Goal: Information Seeking & Learning: Learn about a topic

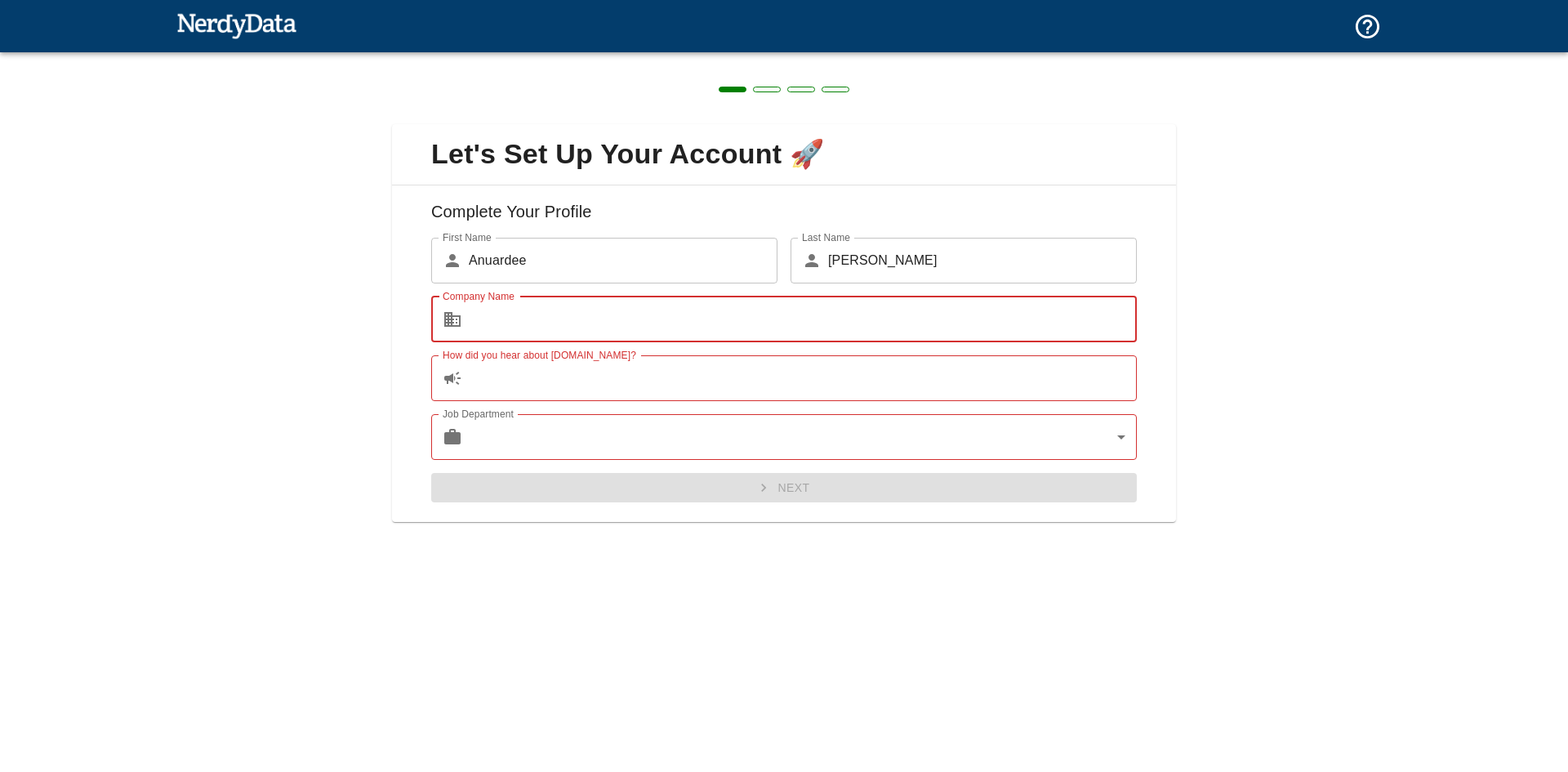
click at [1047, 317] on input "Company Name" at bounding box center [803, 319] width 668 height 45
type input "My Favourite Gourmet"
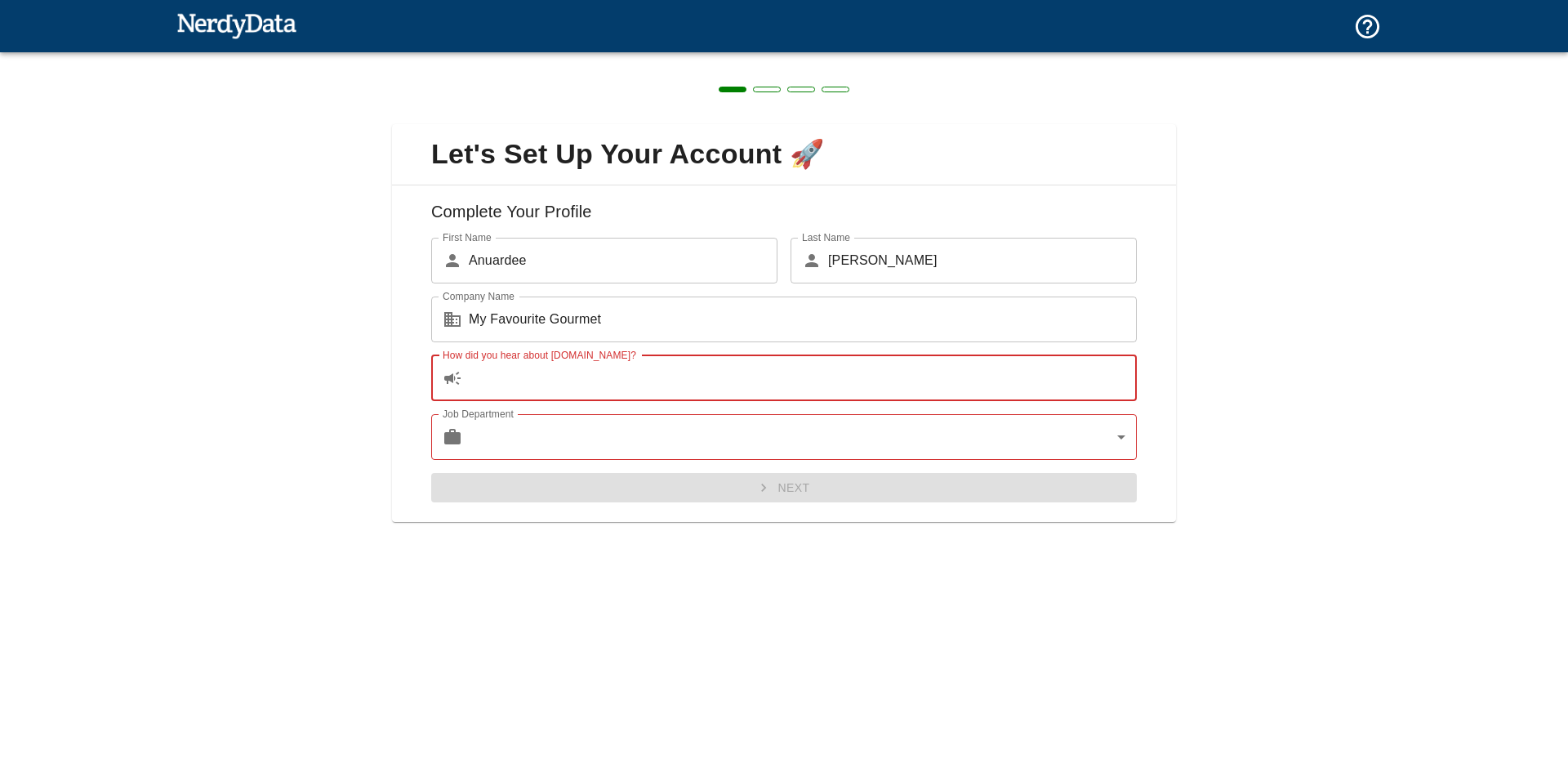
click at [792, 376] on input "How did you hear about [DOMAIN_NAME]?" at bounding box center [803, 378] width 668 height 45
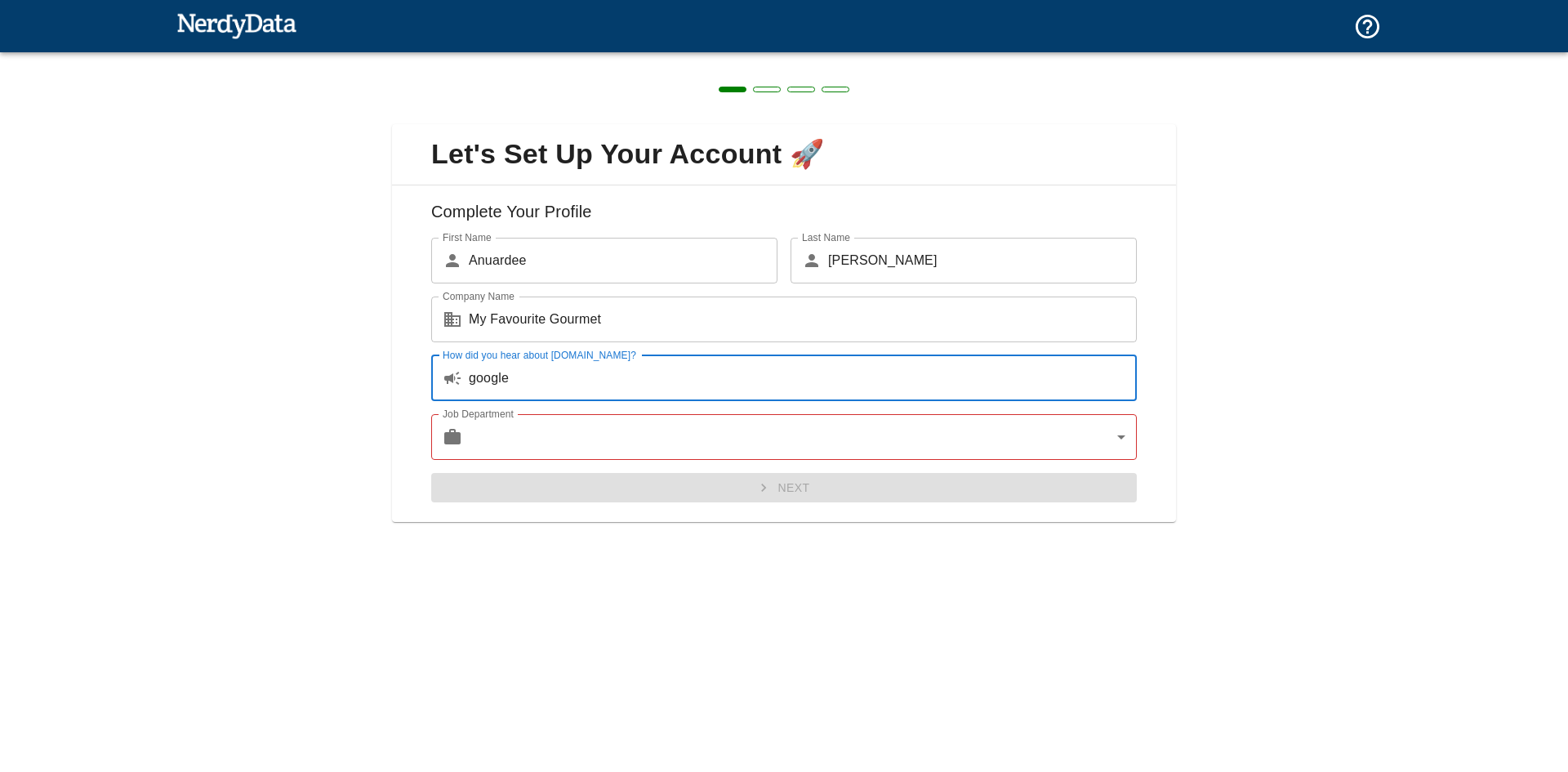
type input "google"
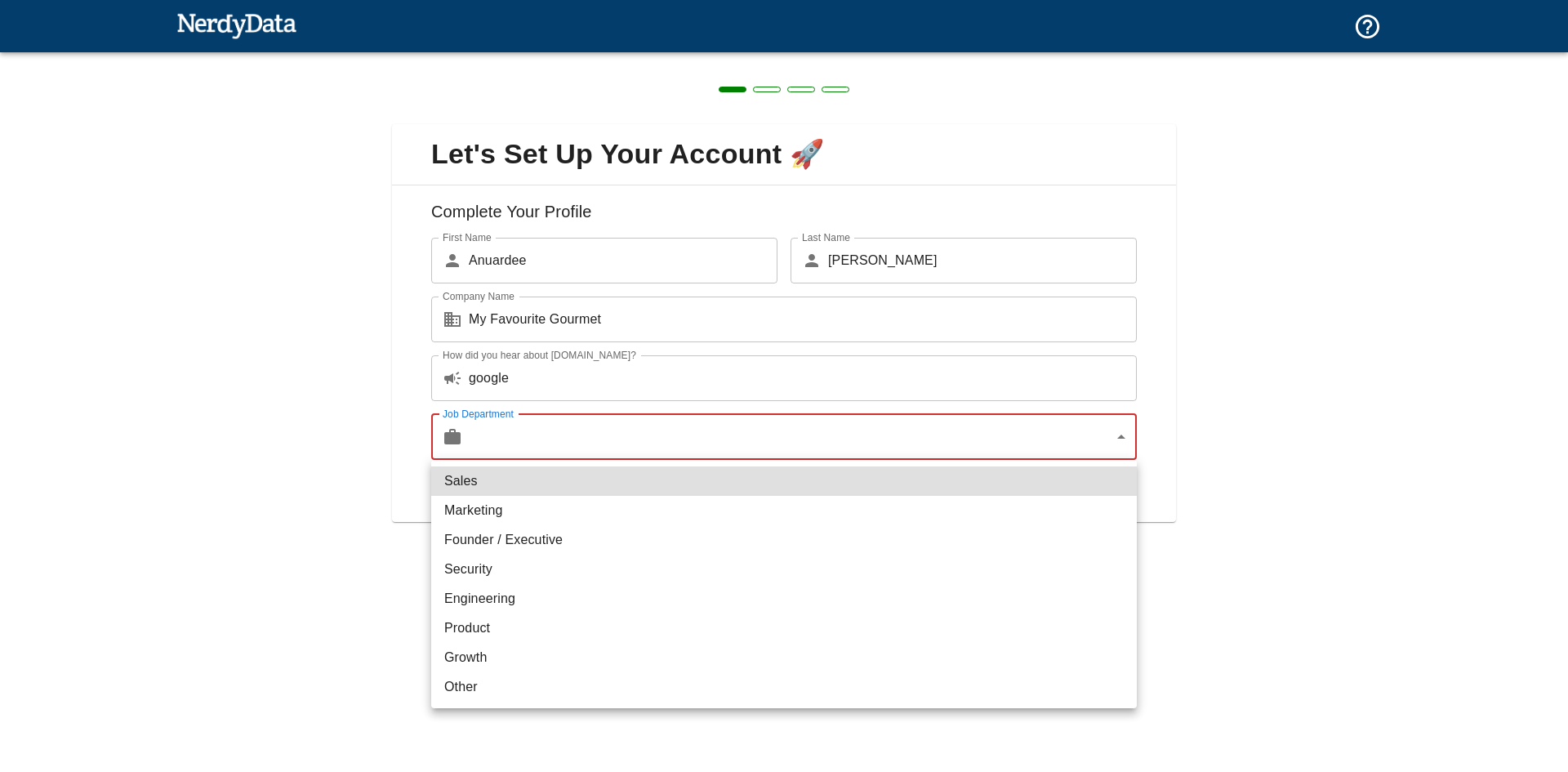
click at [815, 58] on body "Technologies Domains Pricing Products Create a Report Create a list of websites…" at bounding box center [784, 28] width 1568 height 58
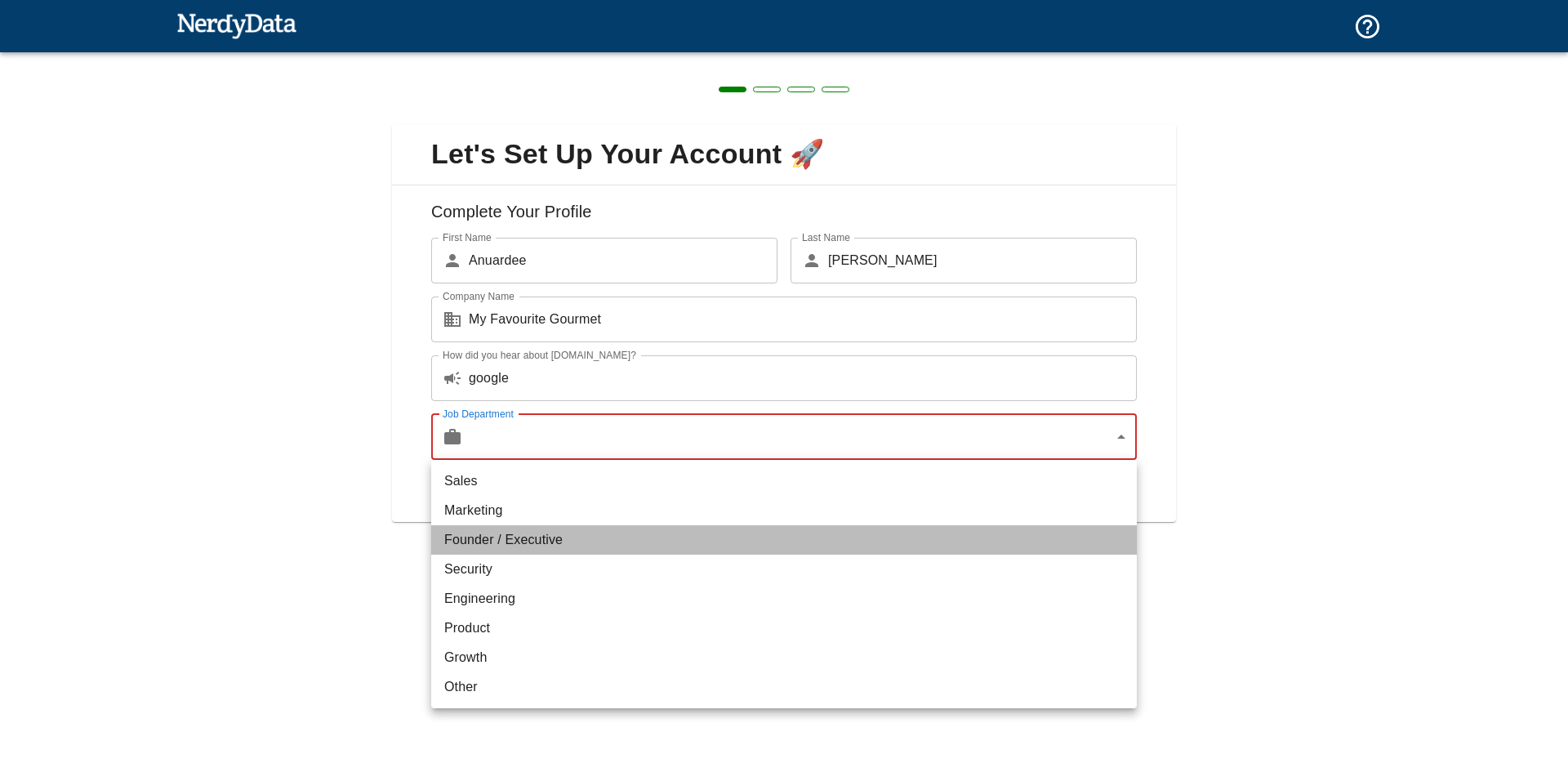
click at [549, 542] on li "Founder / Executive" at bounding box center [784, 540] width 706 height 29
type input "exec"
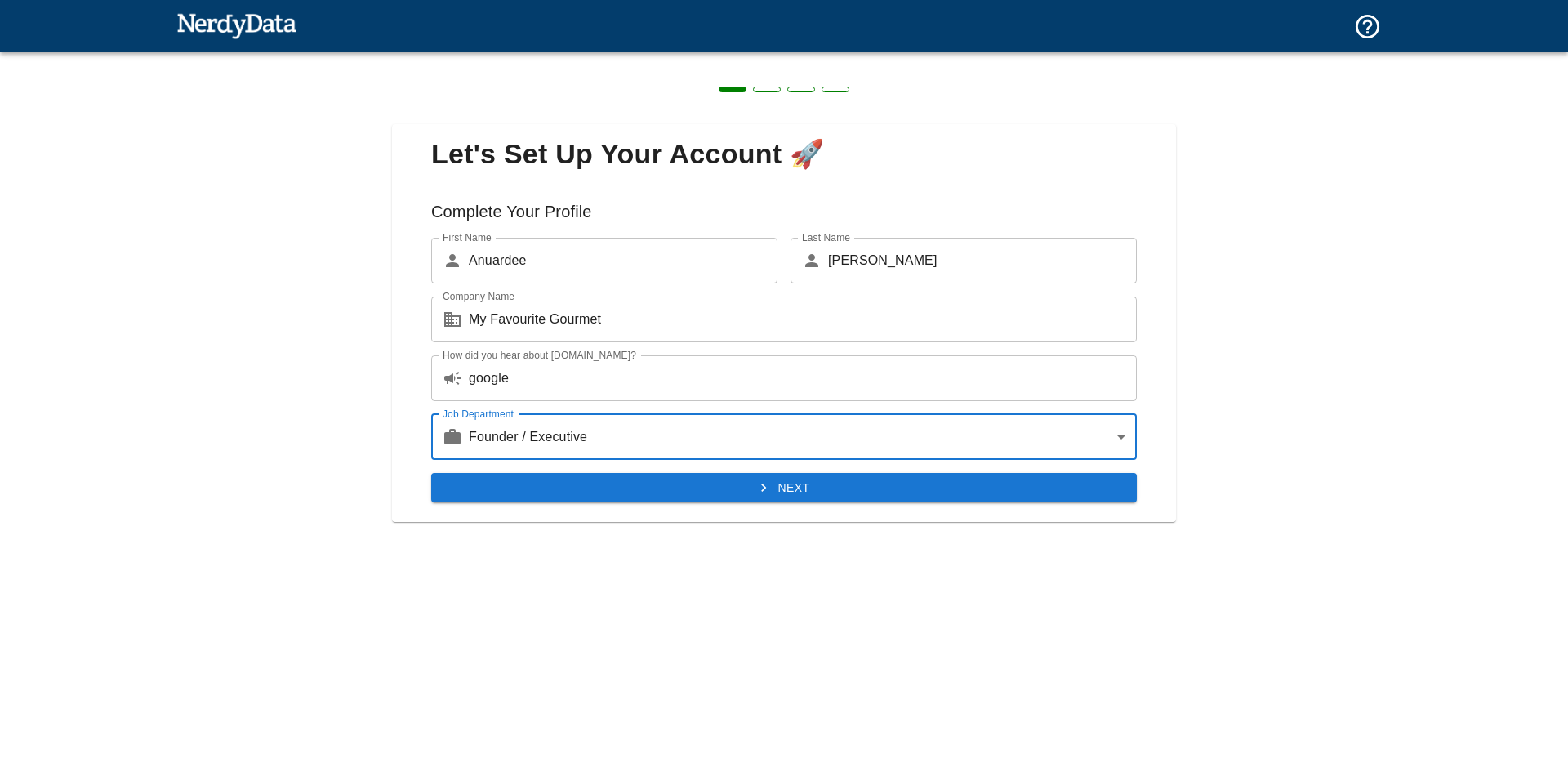
click at [802, 481] on button "Next" at bounding box center [784, 488] width 706 height 30
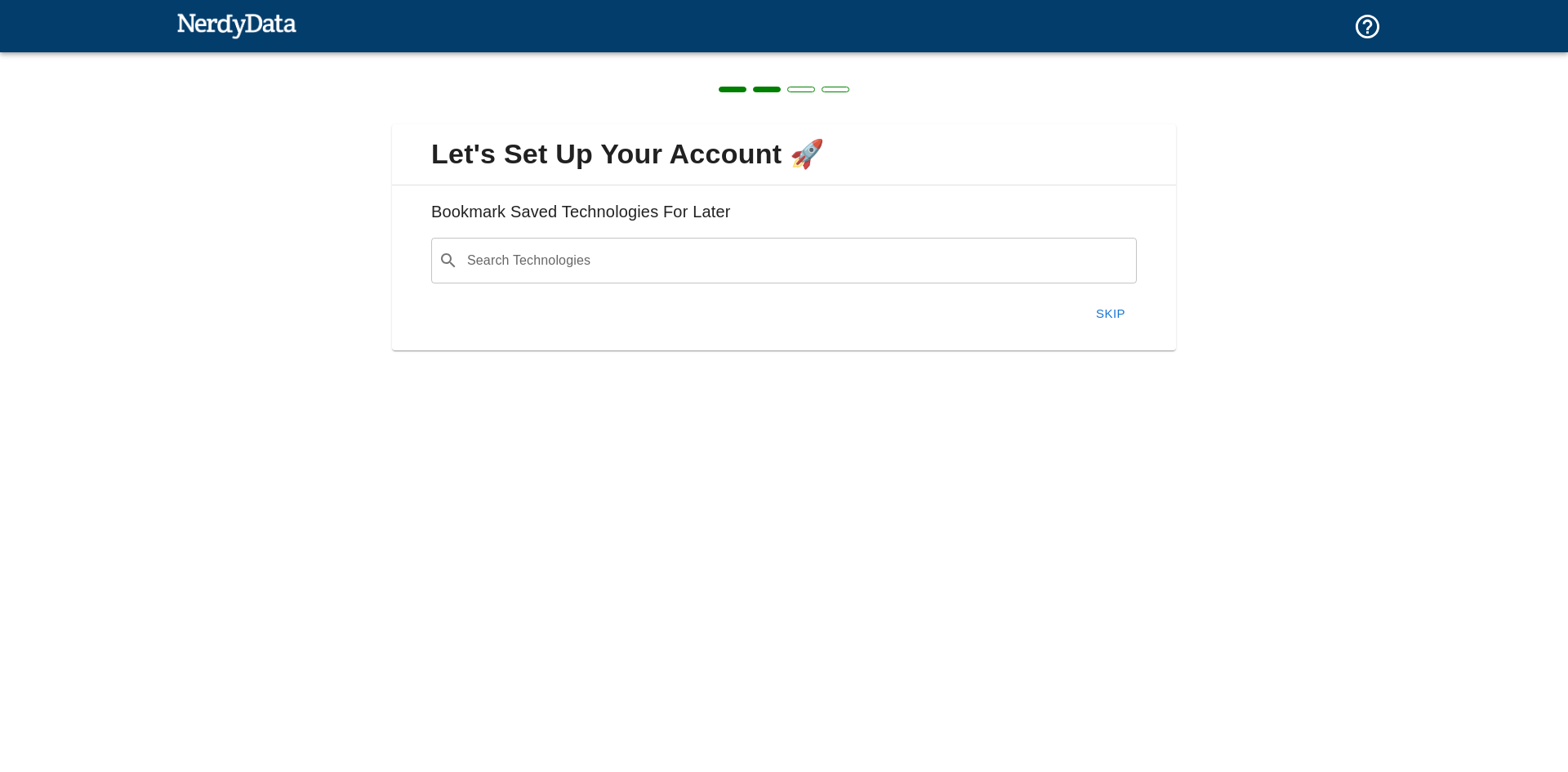
click at [980, 260] on input "Search Technologies" at bounding box center [796, 260] width 665 height 31
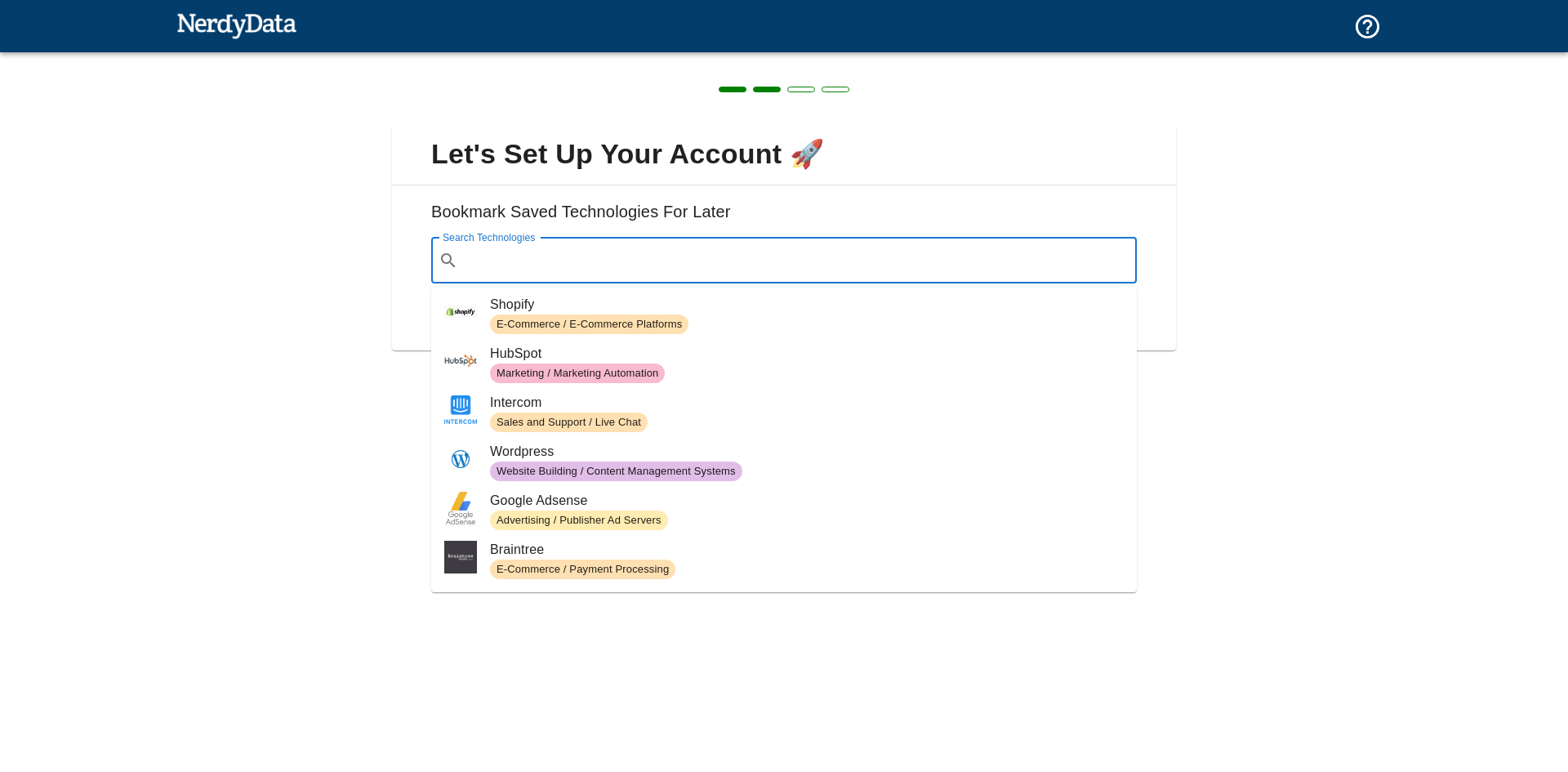
click at [1276, 270] on div "Let's Set Up Your Account 🚀 Bookmark Saved Technologies For Later Search Techno…" at bounding box center [784, 227] width 1568 height 350
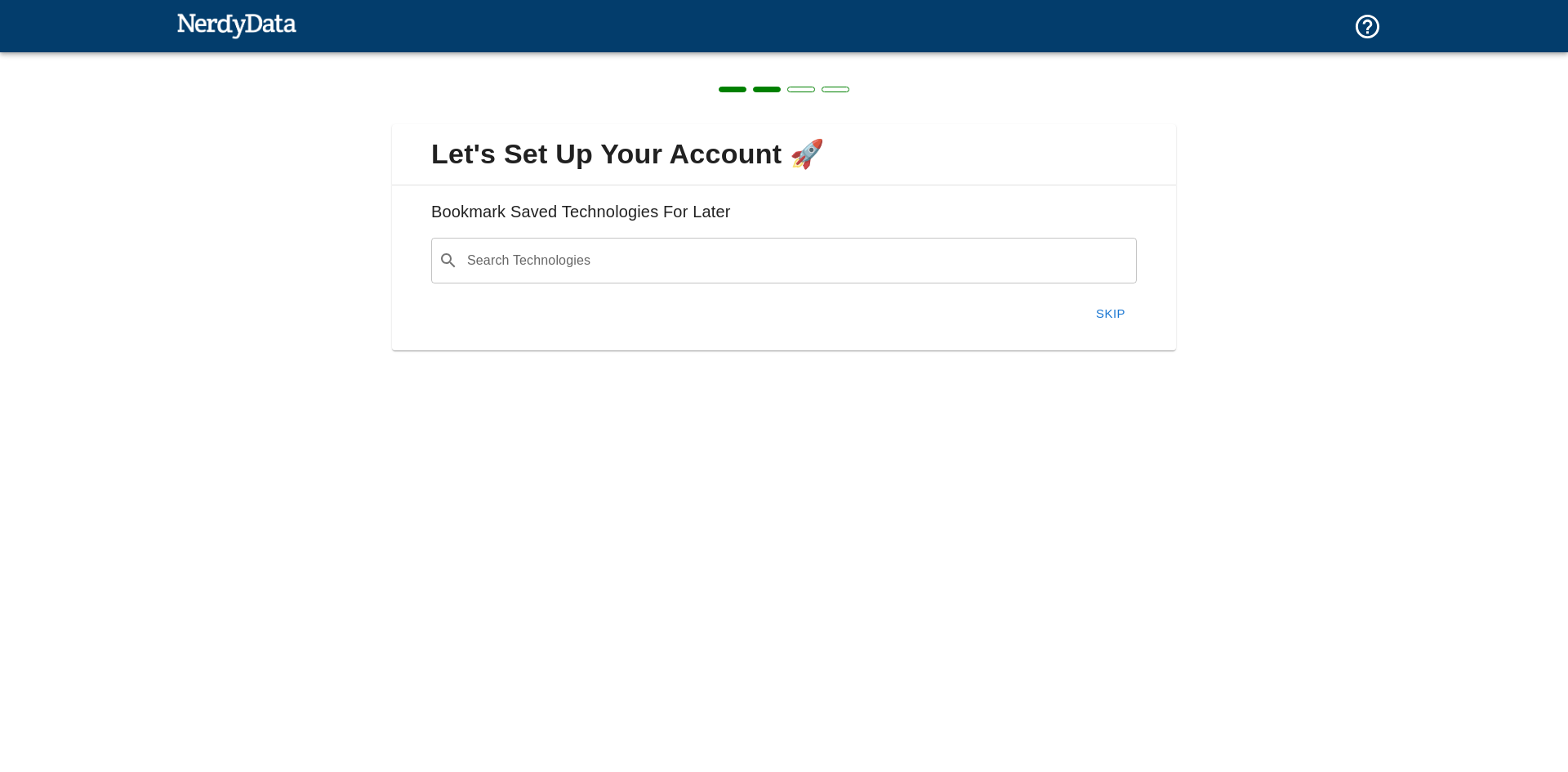
click at [1103, 307] on button "Skip" at bounding box center [1109, 313] width 52 height 34
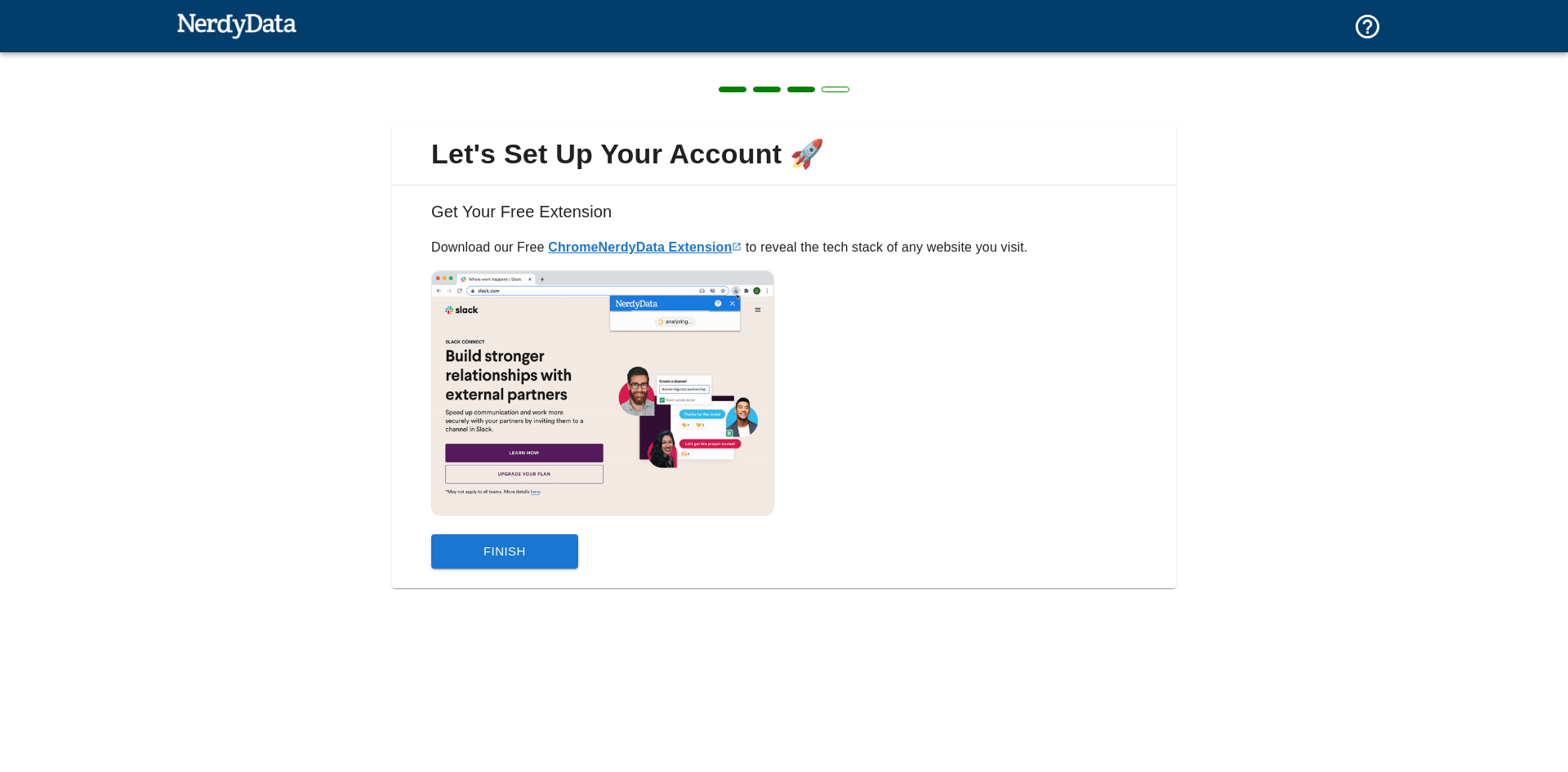
click at [665, 242] on link "Chrome NerdyData Extension" at bounding box center [644, 246] width 193 height 14
click at [517, 553] on button "Finish" at bounding box center [505, 551] width 147 height 34
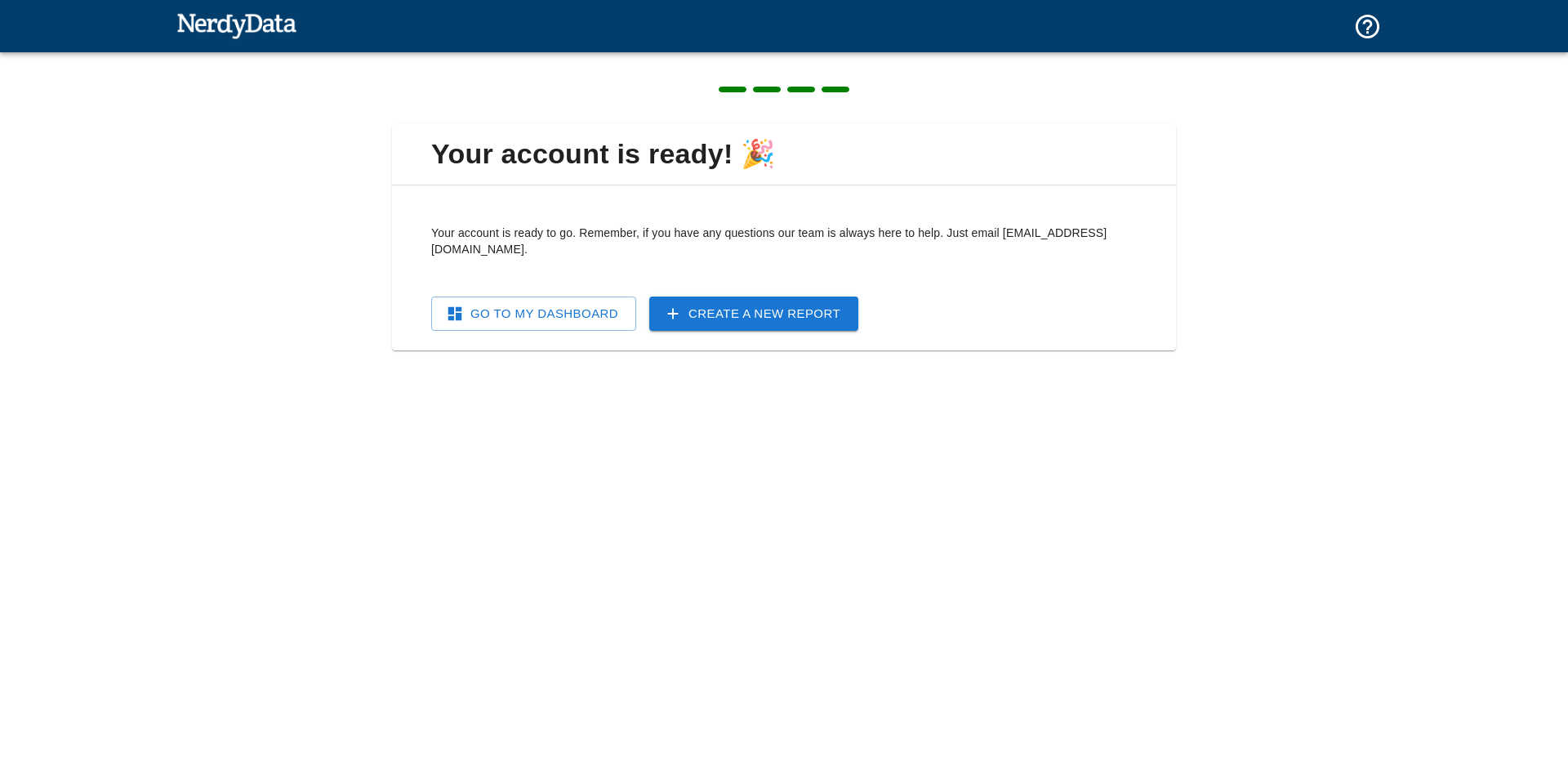
click at [543, 296] on link "Go To My Dashboard" at bounding box center [533, 313] width 205 height 34
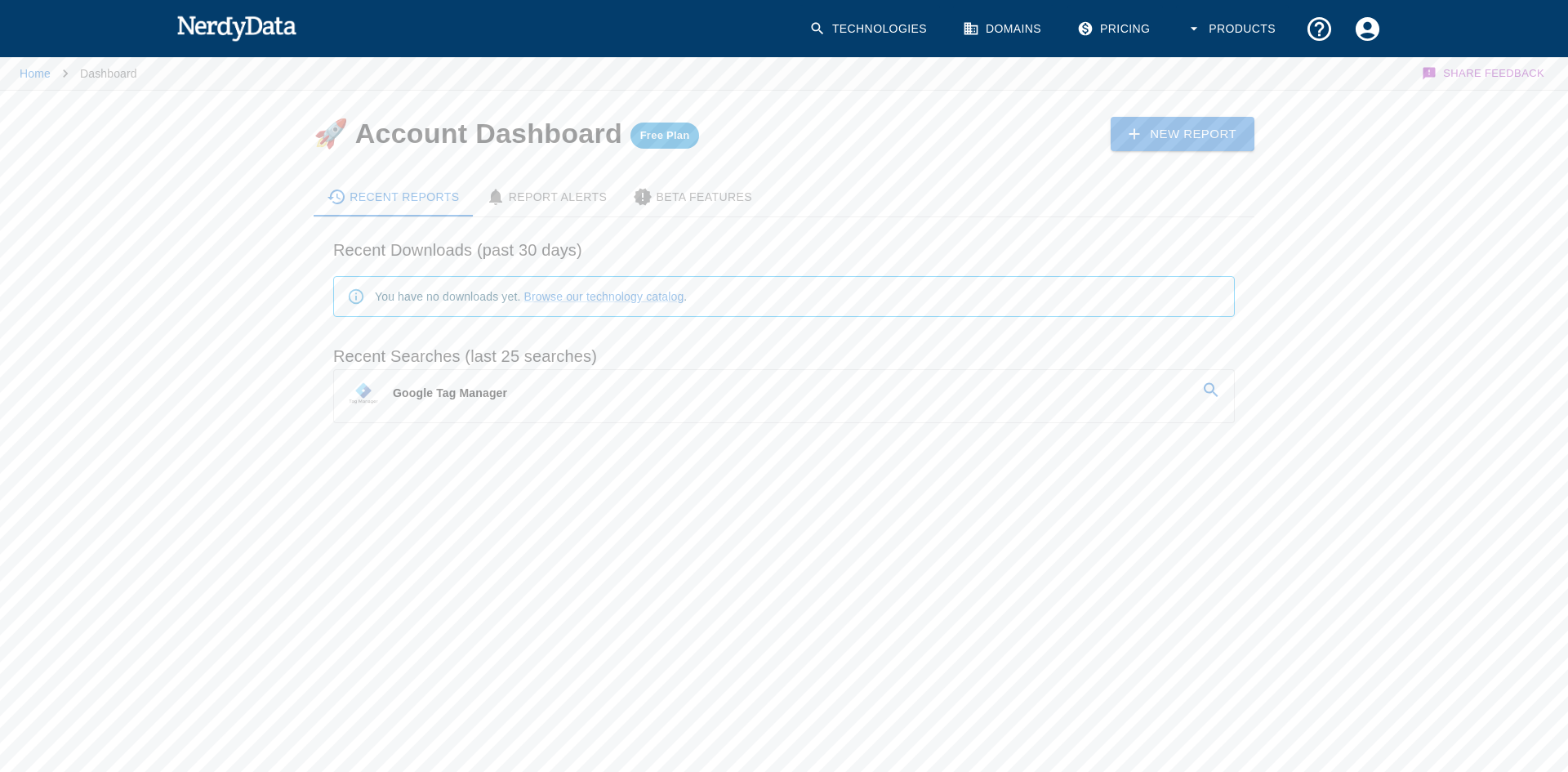
click at [671, 136] on span "Free Plan" at bounding box center [665, 136] width 70 height 13
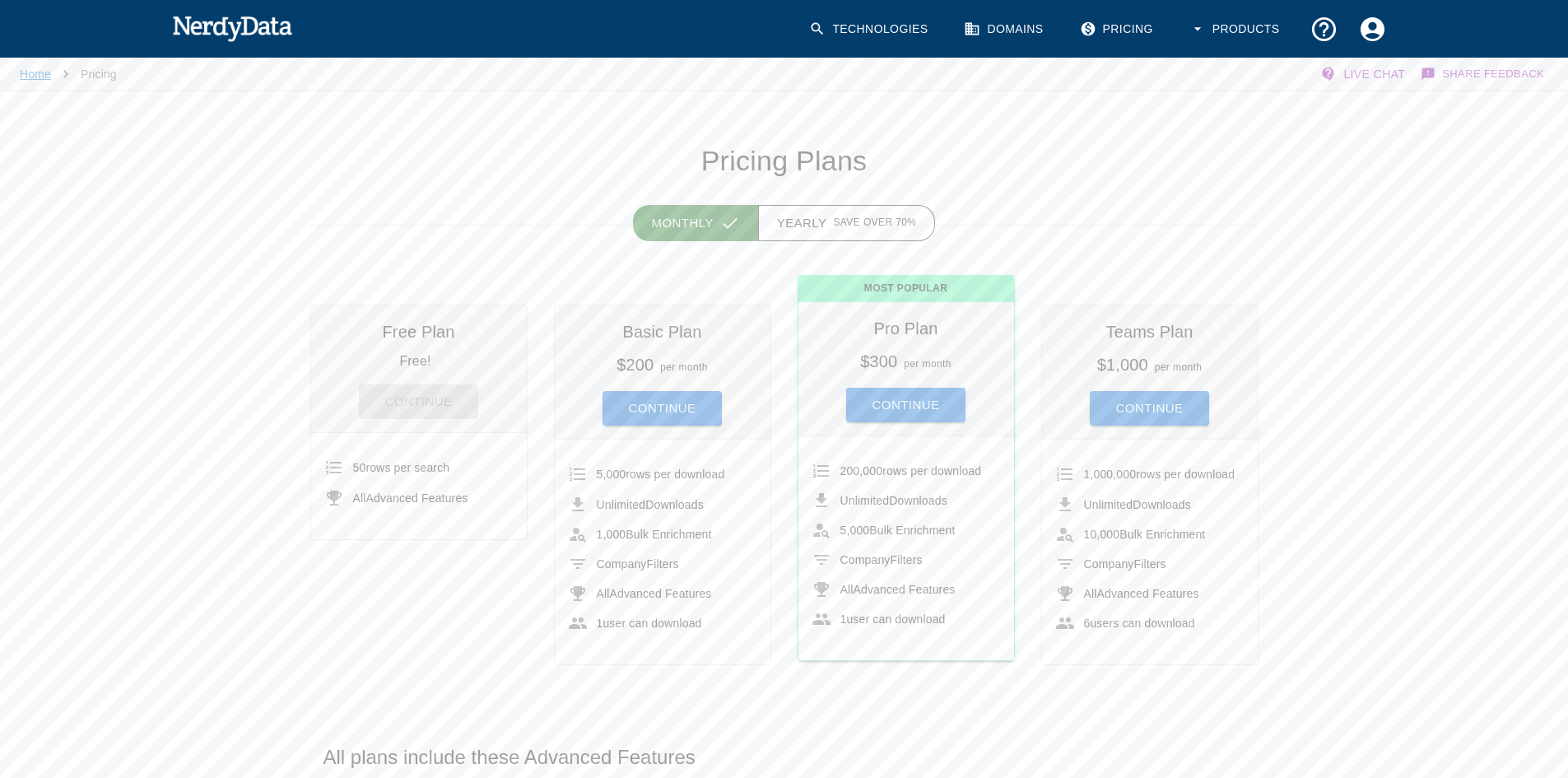
click at [38, 72] on link "Home" at bounding box center [35, 74] width 31 height 13
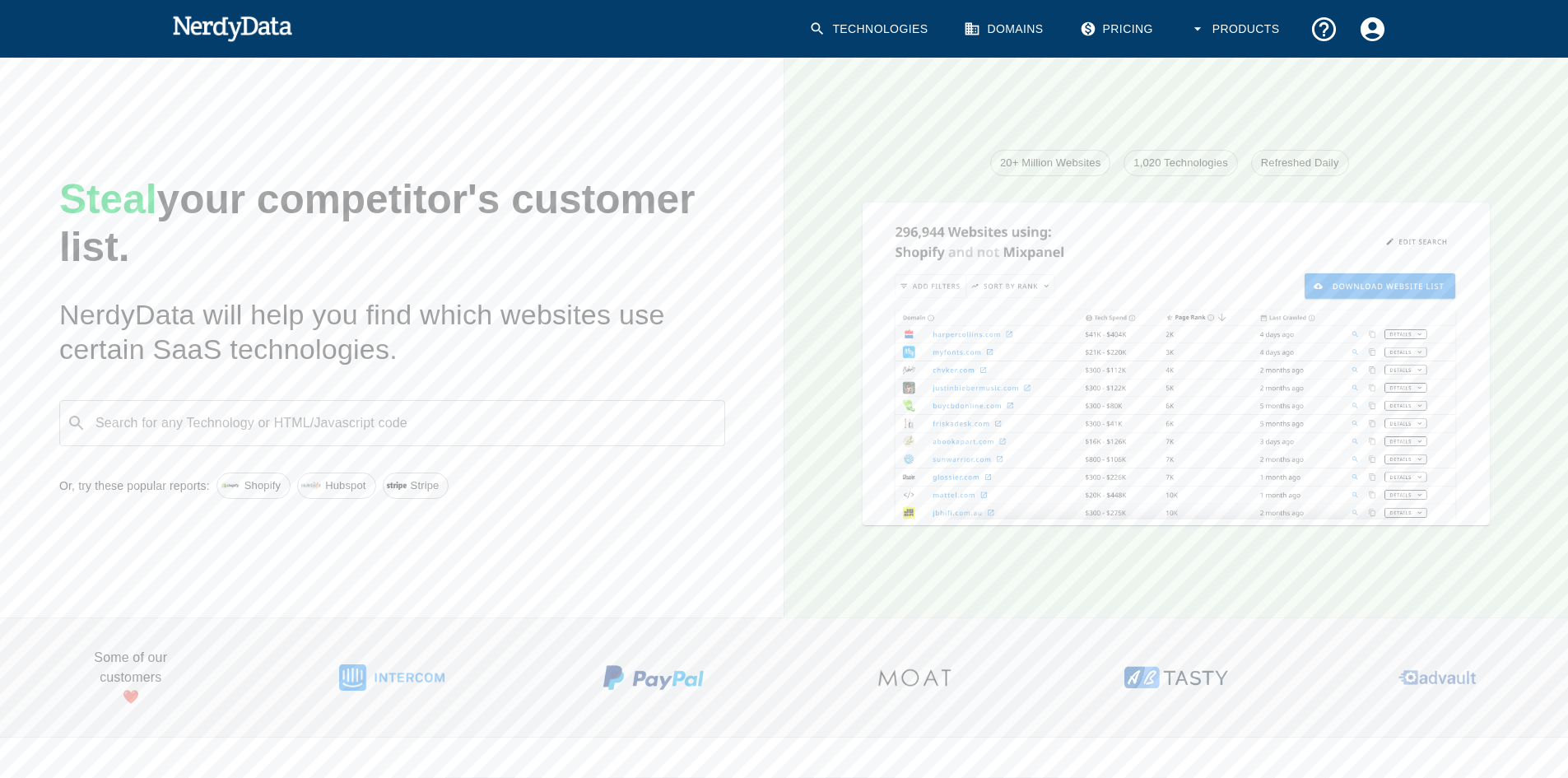
click at [1014, 27] on link "Domains" at bounding box center [1004, 29] width 102 height 49
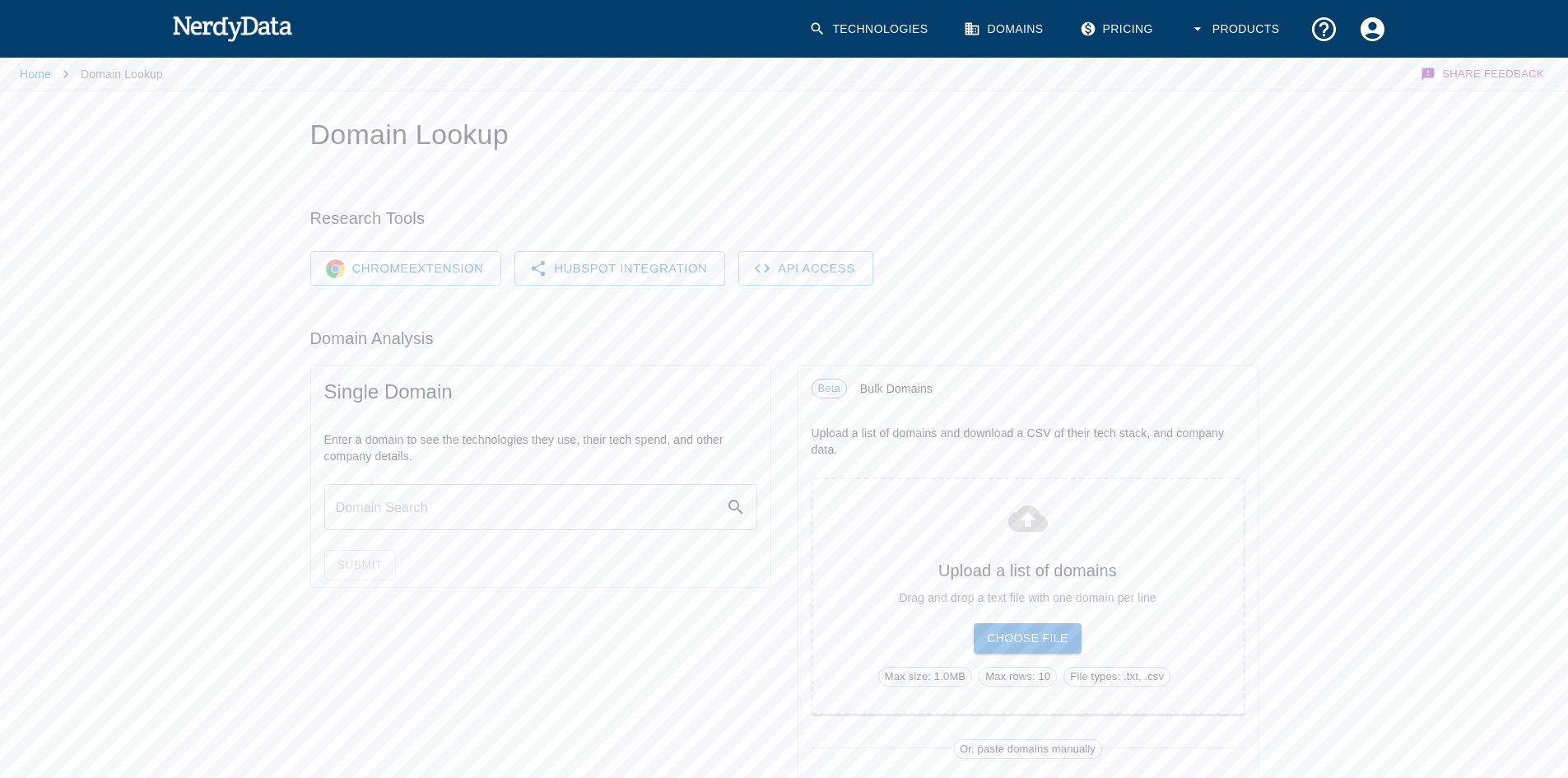
click at [526, 510] on input "text" at bounding box center [525, 507] width 401 height 46
type input "[DOMAIN_NAME]"
click at [361, 568] on button "Submit" at bounding box center [359, 565] width 71 height 30
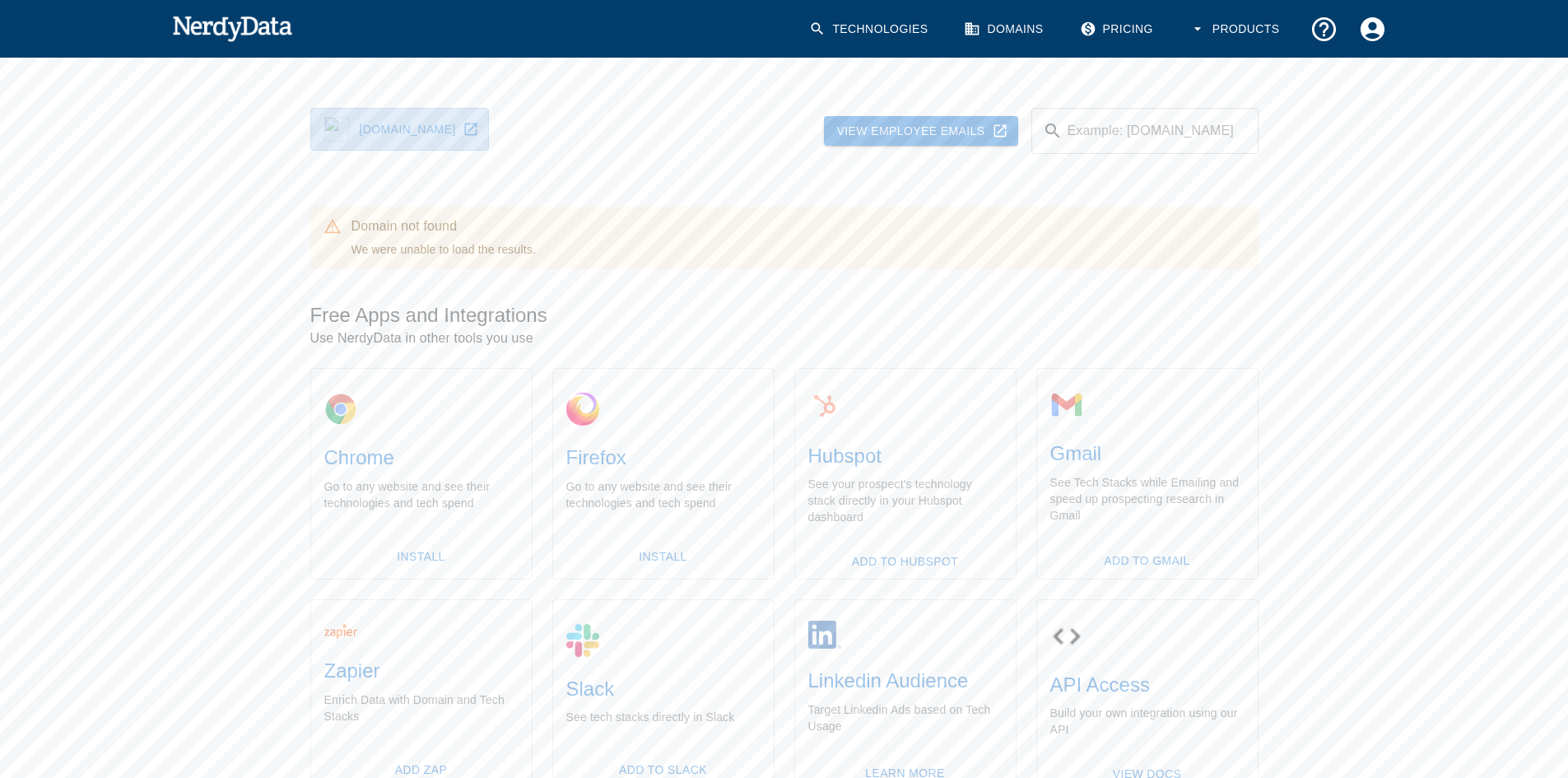
click at [471, 131] on link "[DOMAIN_NAME]" at bounding box center [399, 128] width 179 height 43
click at [1130, 129] on input "Domain Search" at bounding box center [1163, 130] width 189 height 46
click at [1325, 211] on div "[DOMAIN_NAME] View Employee Emails Example: [DOMAIN_NAME] Example: [DOMAIN_NAME…" at bounding box center [784, 473] width 1568 height 835
